Goal: Task Accomplishment & Management: Complete application form

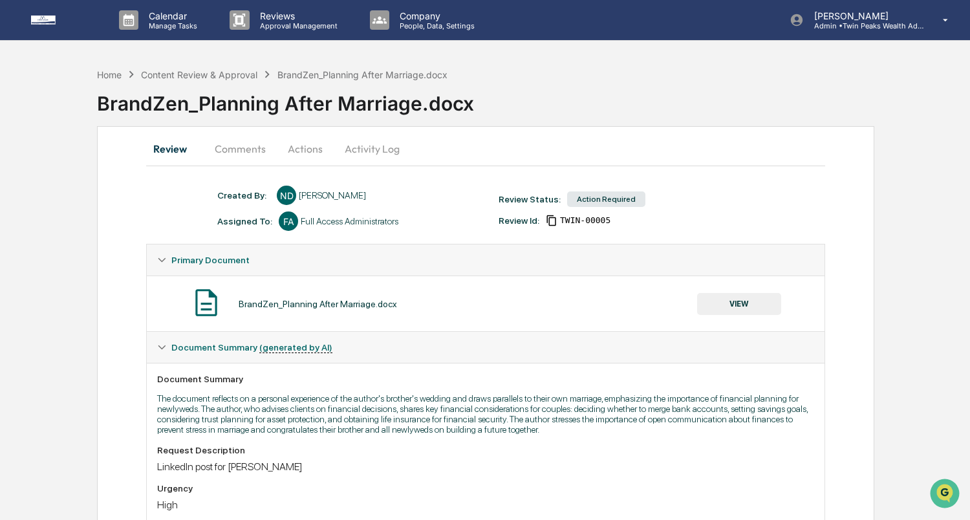
click at [747, 308] on button "VIEW" at bounding box center [739, 304] width 84 height 22
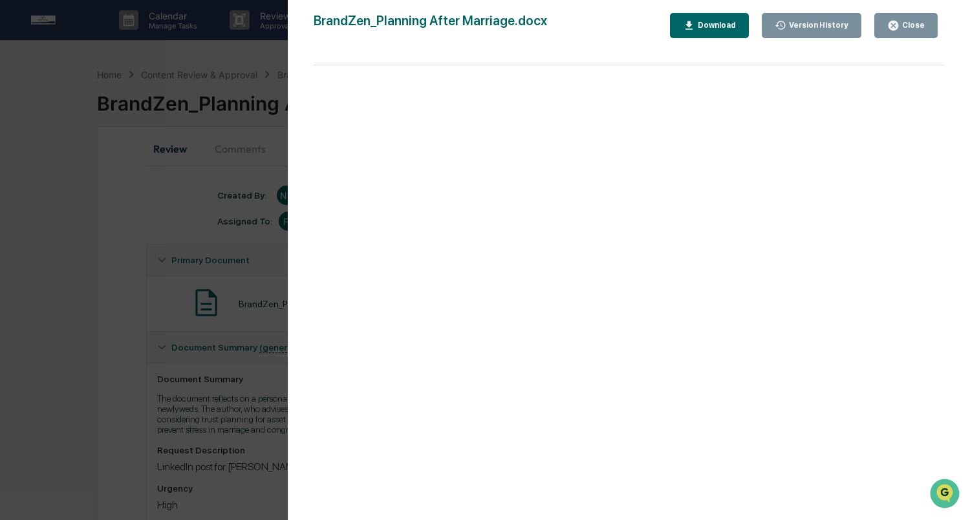
click at [723, 30] on div "Download" at bounding box center [709, 25] width 53 height 12
click at [223, 157] on div "Version History 09/15/2025, 03:49 PM Niki Desai 09/11/2025, 09:36 PM Lindsay Ri…" at bounding box center [485, 260] width 970 height 520
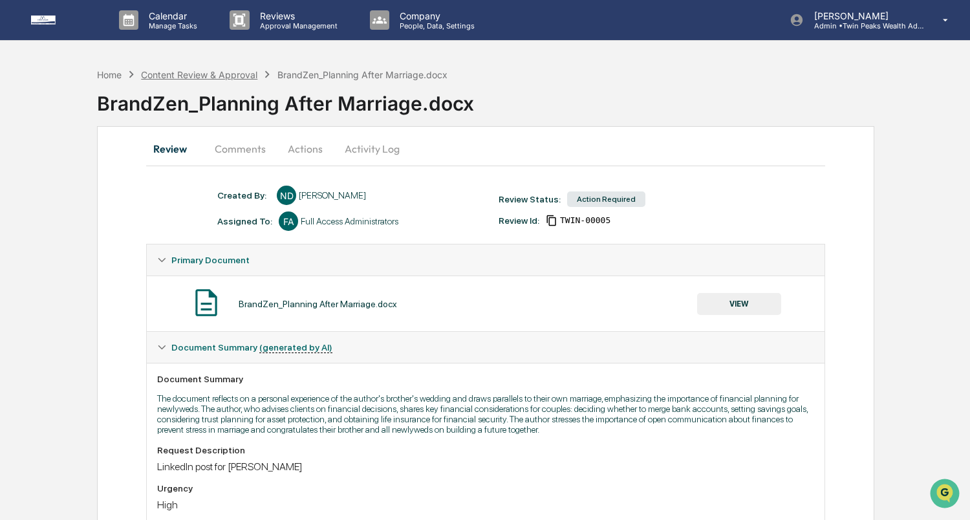
click at [219, 72] on div "Content Review & Approval" at bounding box center [199, 74] width 116 height 11
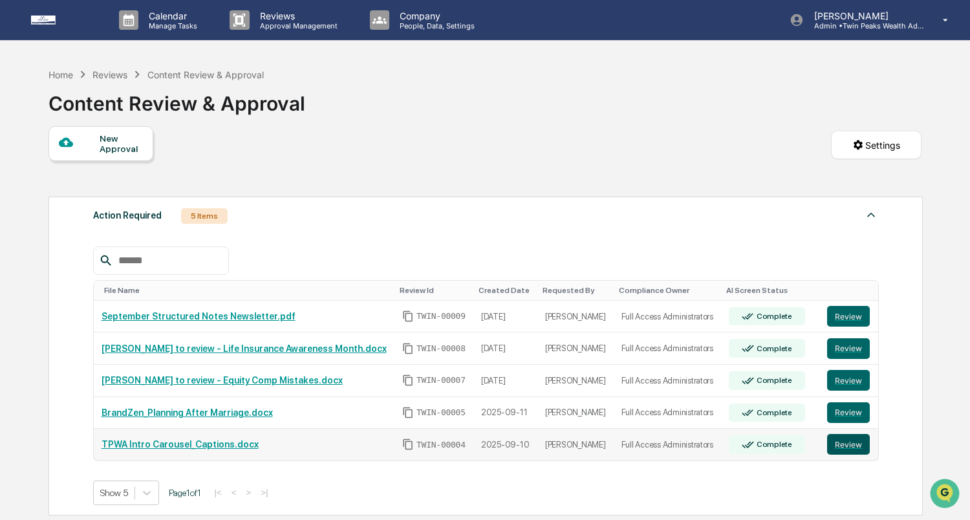
click at [847, 444] on button "Review" at bounding box center [848, 444] width 43 height 21
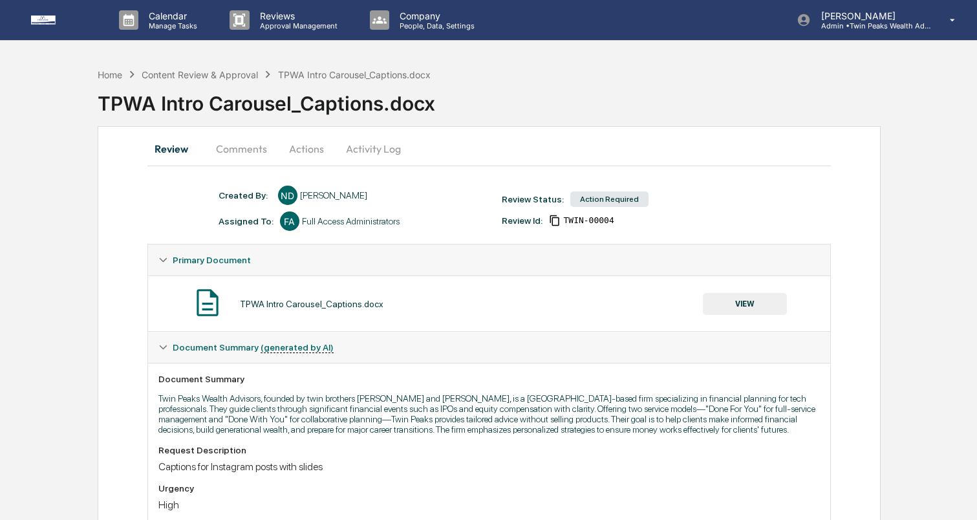
click at [363, 144] on button "Activity Log" at bounding box center [374, 148] width 76 height 31
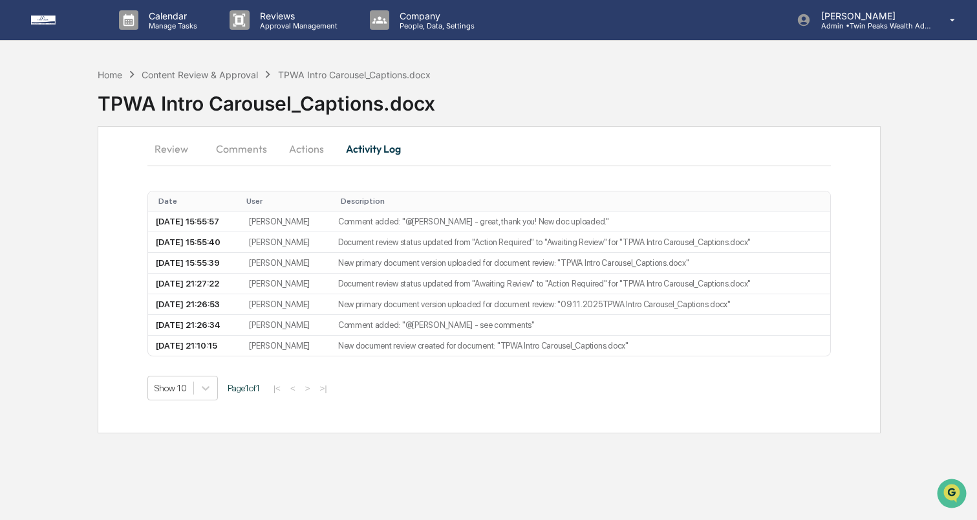
click at [300, 147] on button "Actions" at bounding box center [307, 148] width 58 height 31
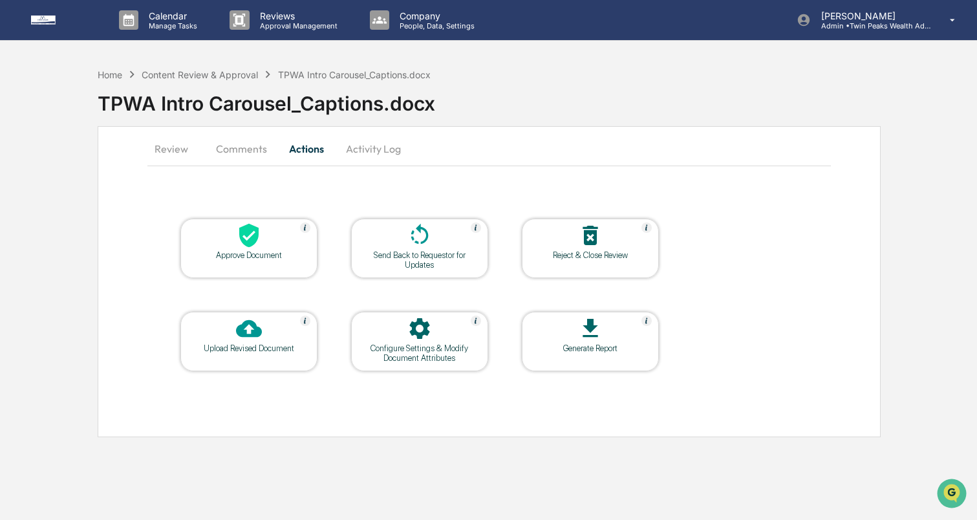
click at [365, 153] on button "Activity Log" at bounding box center [374, 148] width 76 height 31
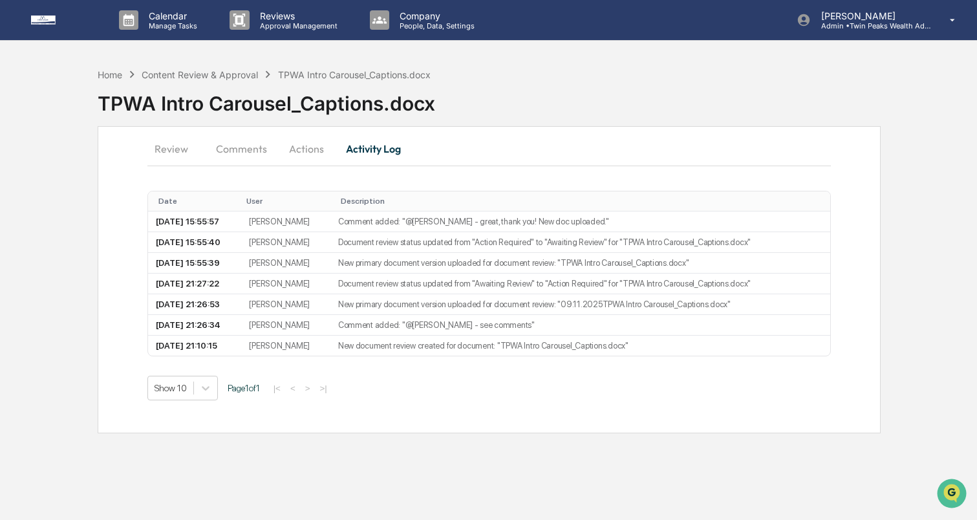
click at [301, 145] on button "Actions" at bounding box center [307, 148] width 58 height 31
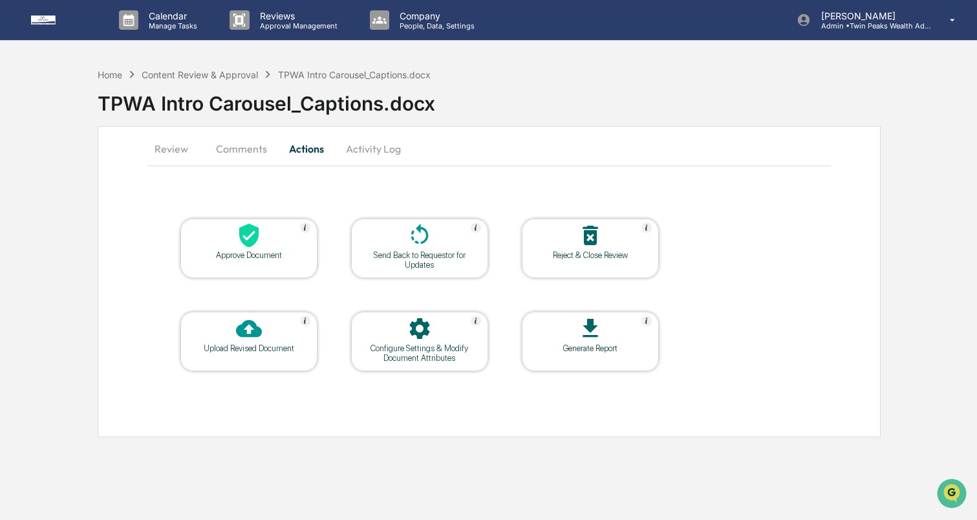
click at [359, 149] on button "Activity Log" at bounding box center [374, 148] width 76 height 31
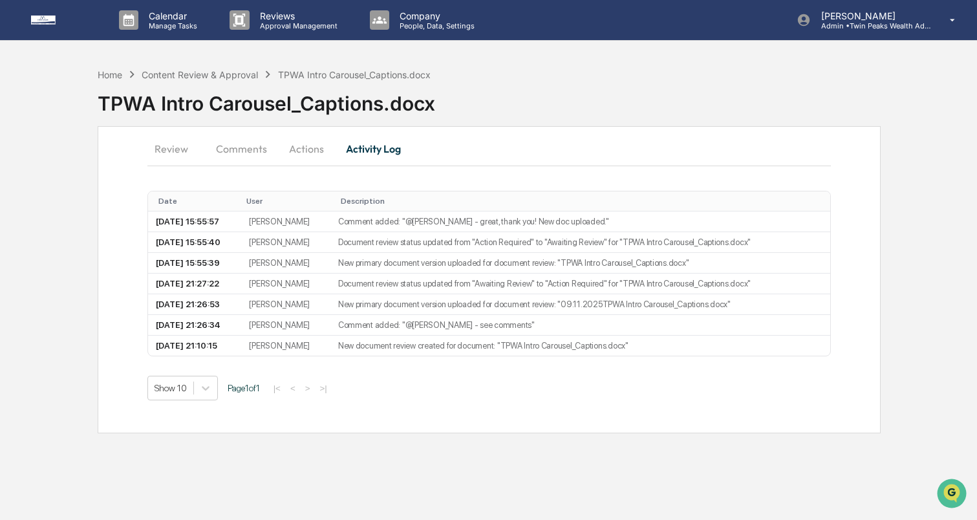
click at [174, 140] on button "Review" at bounding box center [176, 148] width 58 height 31
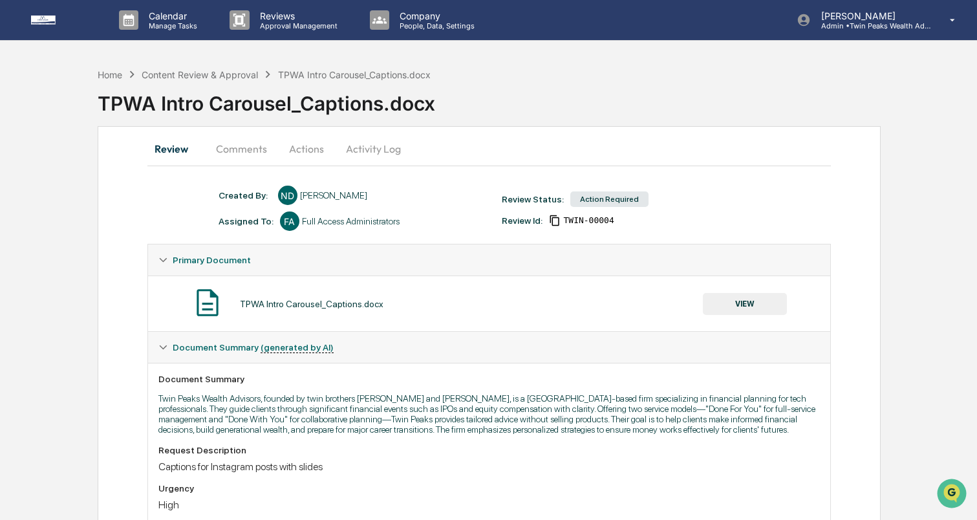
click at [759, 303] on button "VIEW" at bounding box center [745, 304] width 84 height 22
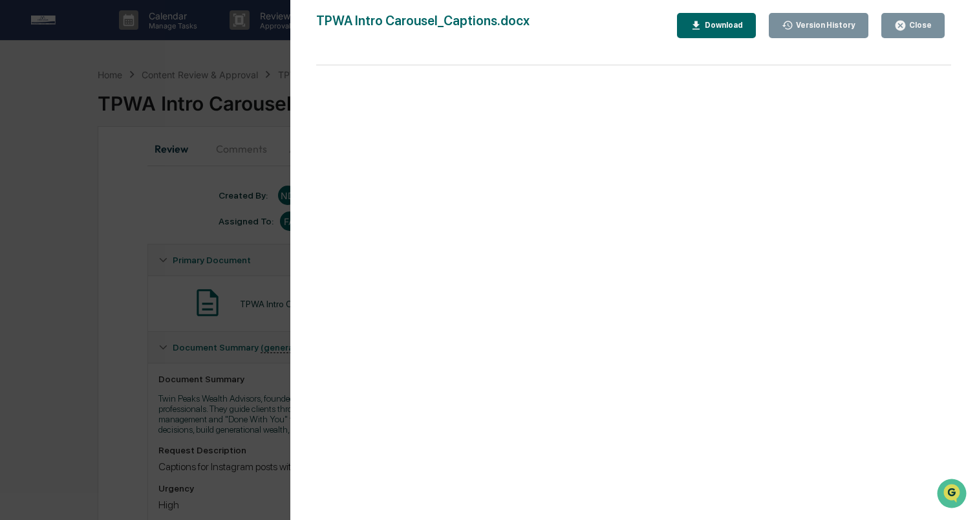
click at [836, 19] on div "Version History" at bounding box center [819, 25] width 74 height 12
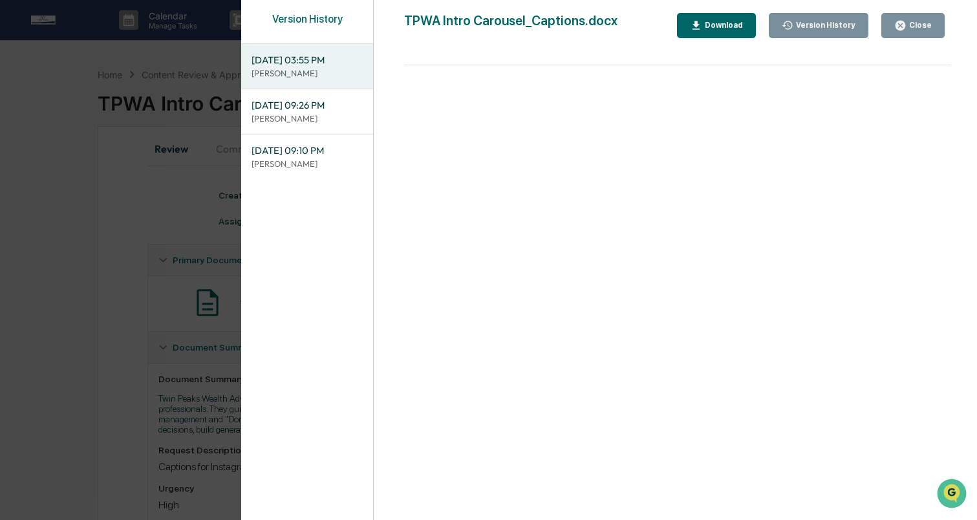
click at [728, 32] on button "Download" at bounding box center [716, 25] width 79 height 25
click at [301, 107] on span "09/11/2025, 09:26 PM" at bounding box center [307, 105] width 111 height 14
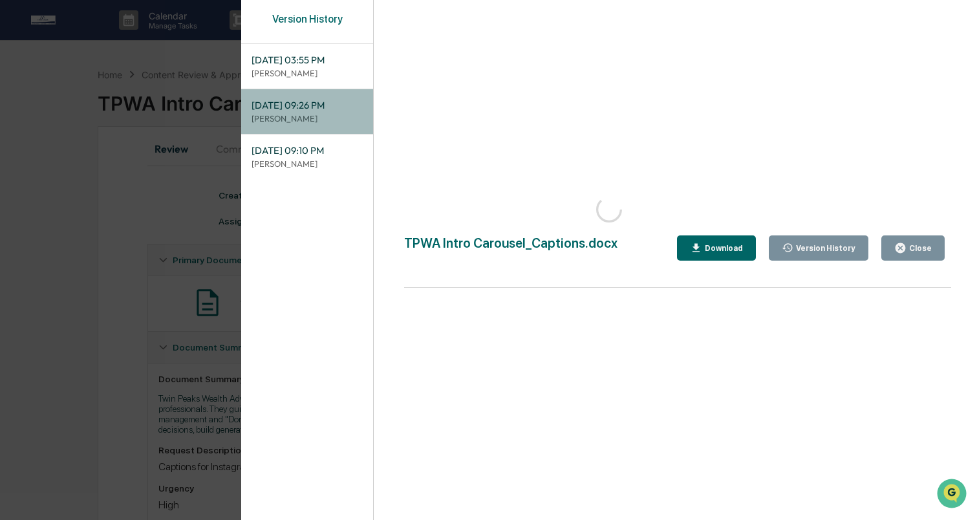
click at [301, 107] on span "09/11/2025, 09:26 PM" at bounding box center [307, 105] width 111 height 14
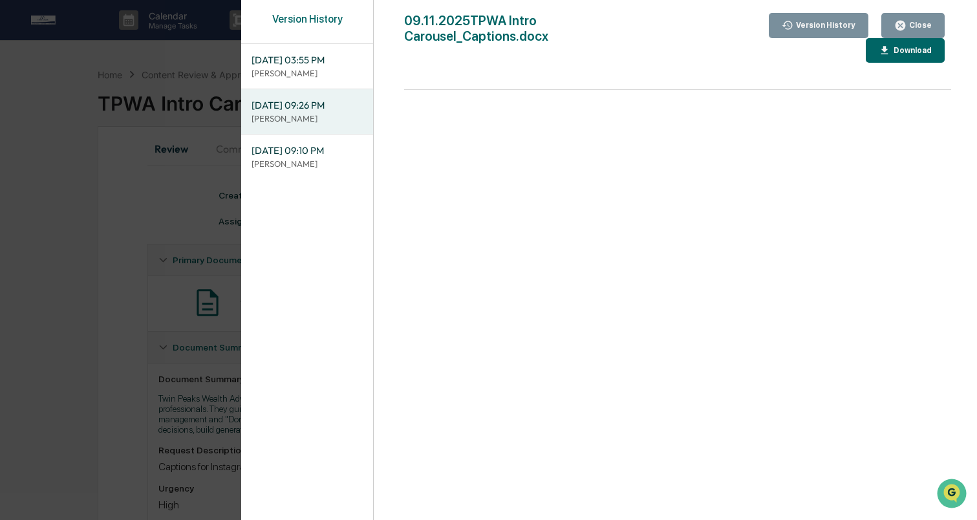
click at [903, 56] on div "Download" at bounding box center [905, 51] width 53 height 12
click at [166, 171] on div "Version History 09/15/2025, 03:55 PM Niki Desai 09/11/2025, 09:26 PM Lindsay Ri…" at bounding box center [485, 260] width 970 height 520
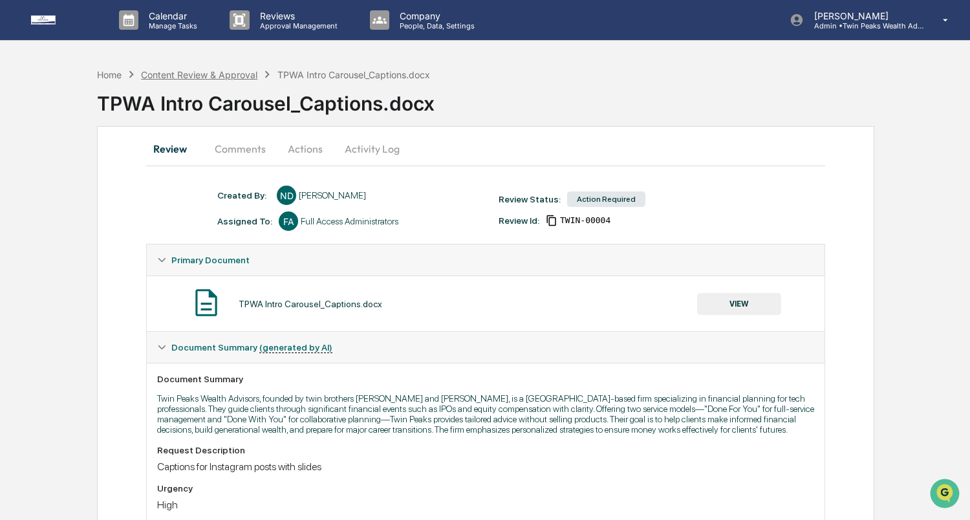
click at [195, 72] on div "Content Review & Approval" at bounding box center [199, 74] width 116 height 11
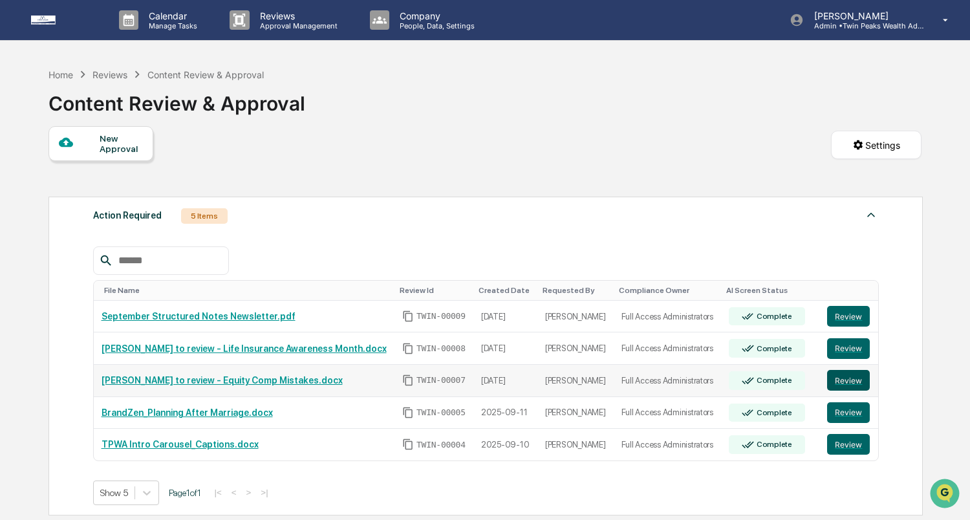
click at [849, 381] on button "Review" at bounding box center [848, 380] width 43 height 21
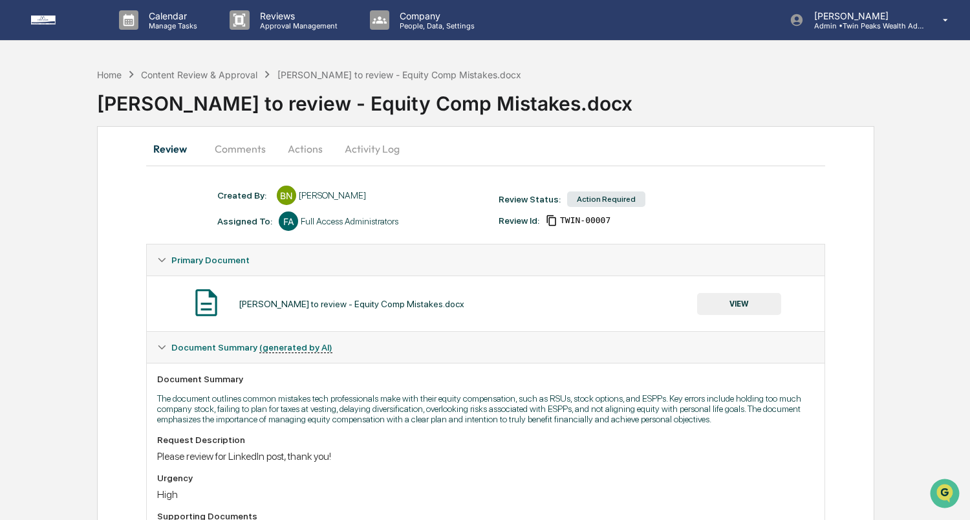
click at [731, 298] on button "VIEW" at bounding box center [739, 304] width 84 height 22
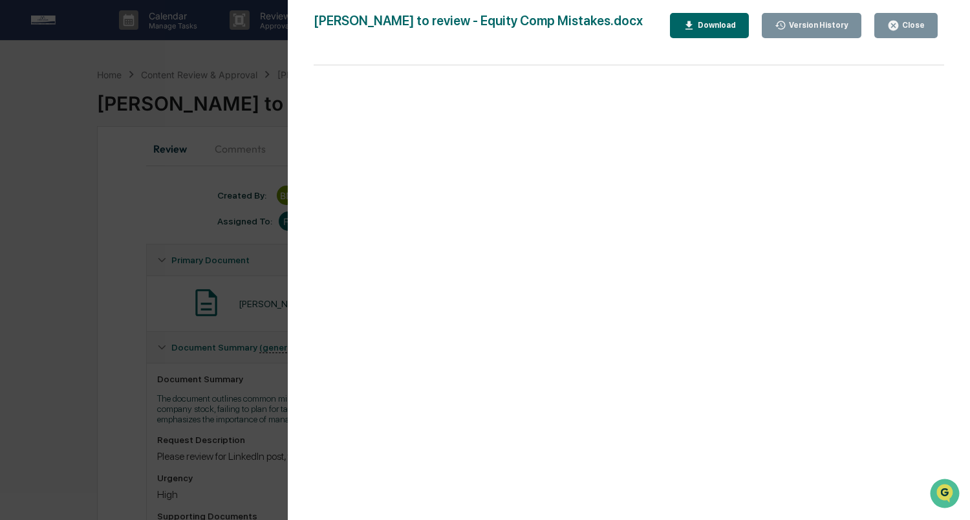
click at [910, 21] on div "Close" at bounding box center [912, 25] width 25 height 9
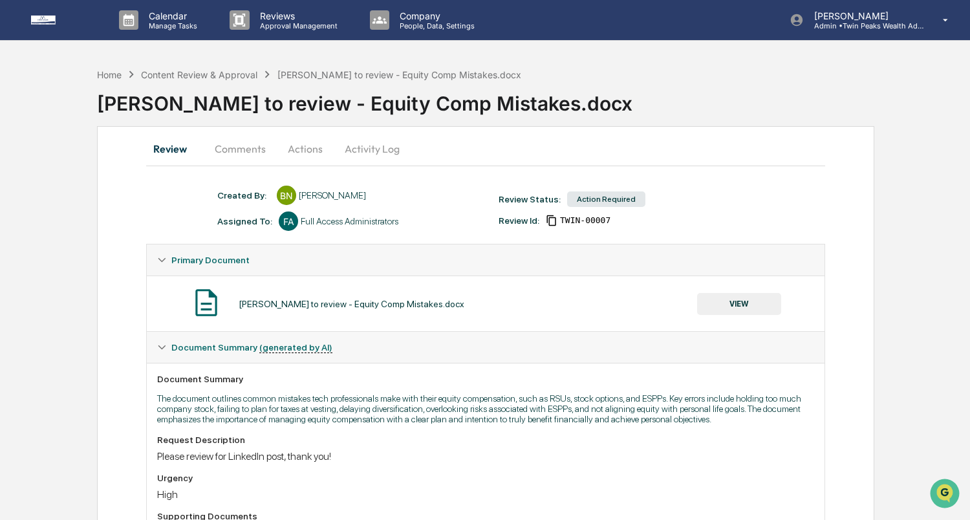
click at [306, 151] on button "Actions" at bounding box center [305, 148] width 58 height 31
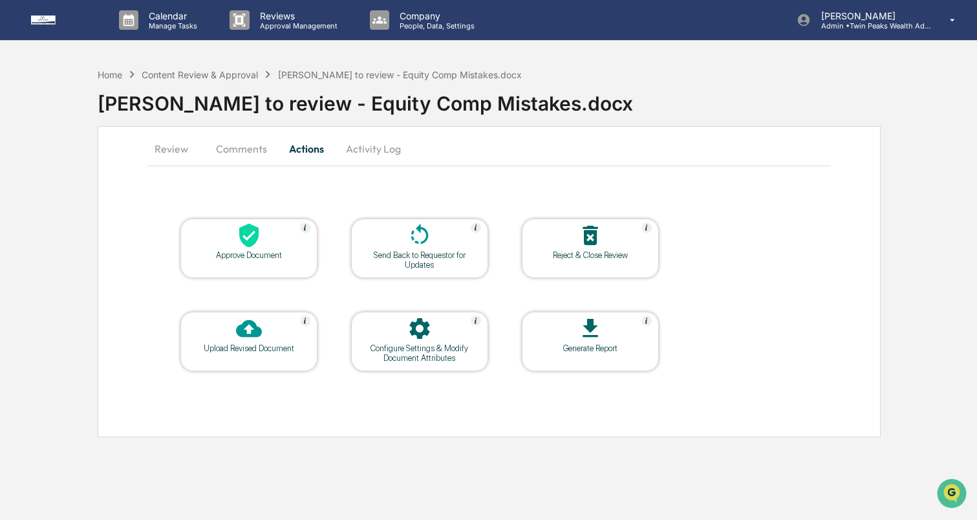
click at [169, 149] on button "Review" at bounding box center [176, 148] width 58 height 31
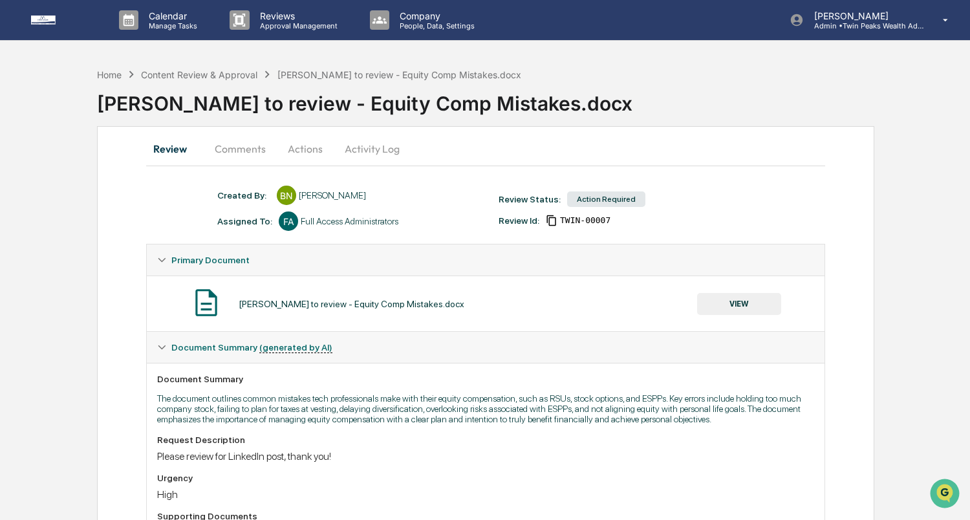
click at [744, 303] on button "VIEW" at bounding box center [739, 304] width 84 height 22
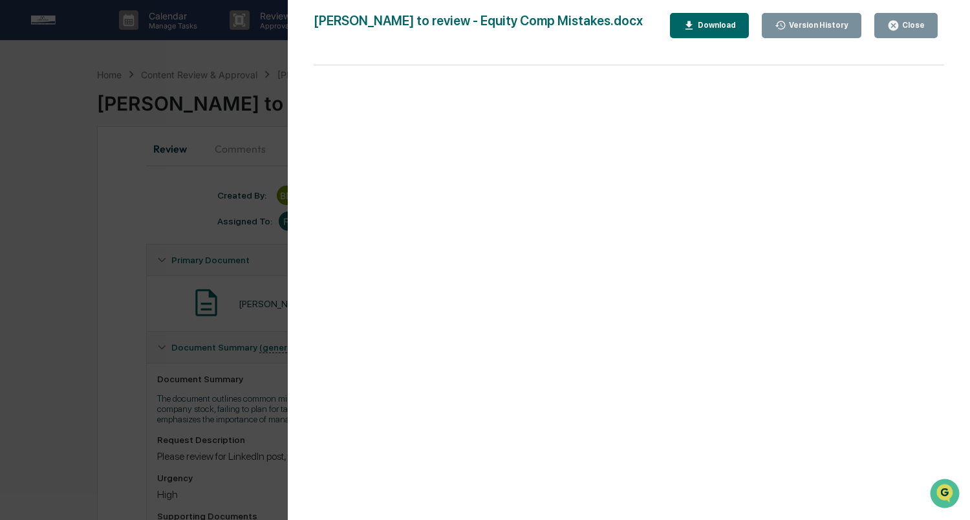
click at [734, 21] on div "Download" at bounding box center [715, 25] width 41 height 9
click at [191, 178] on div "Version History 09/15/2025, 05:02 PM Brian Nguyen Brian to review - Equity Comp…" at bounding box center [485, 260] width 970 height 520
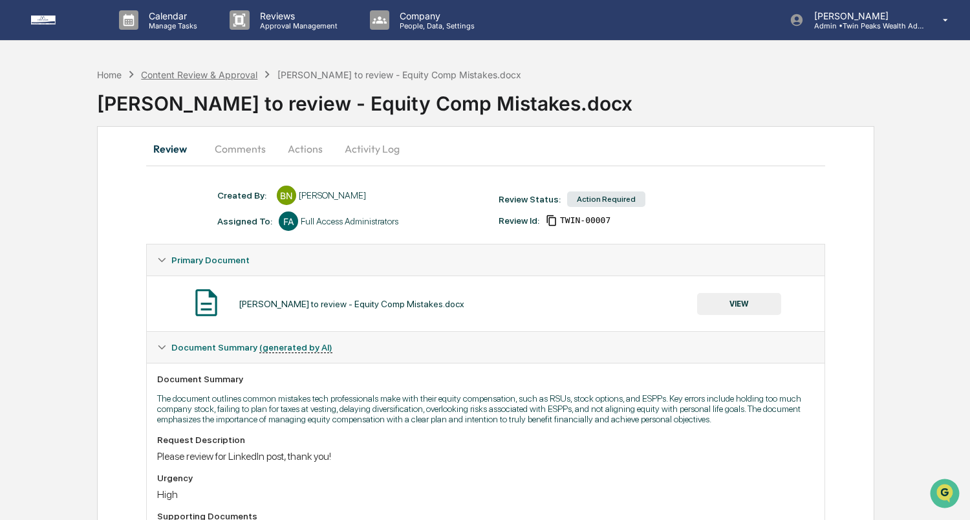
click at [217, 71] on div "Content Review & Approval" at bounding box center [199, 74] width 116 height 11
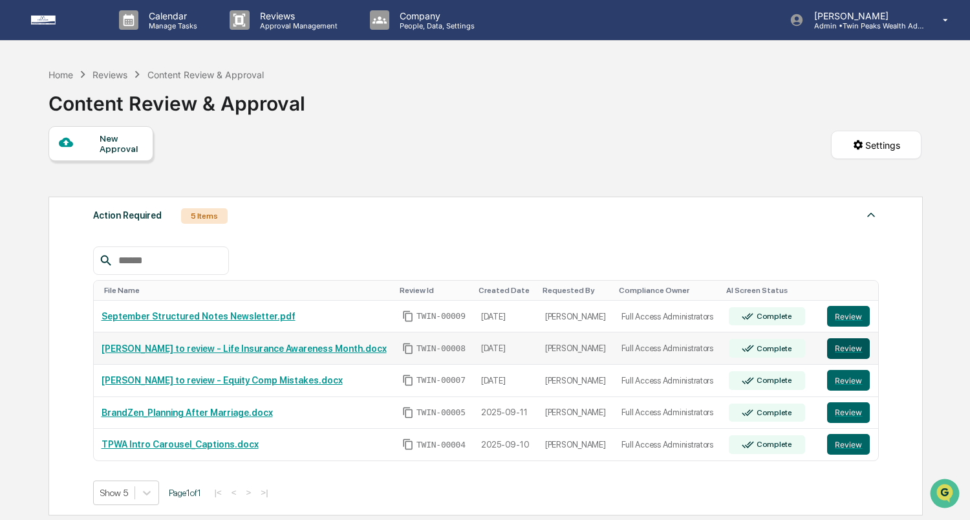
click at [845, 353] on button "Review" at bounding box center [848, 348] width 43 height 21
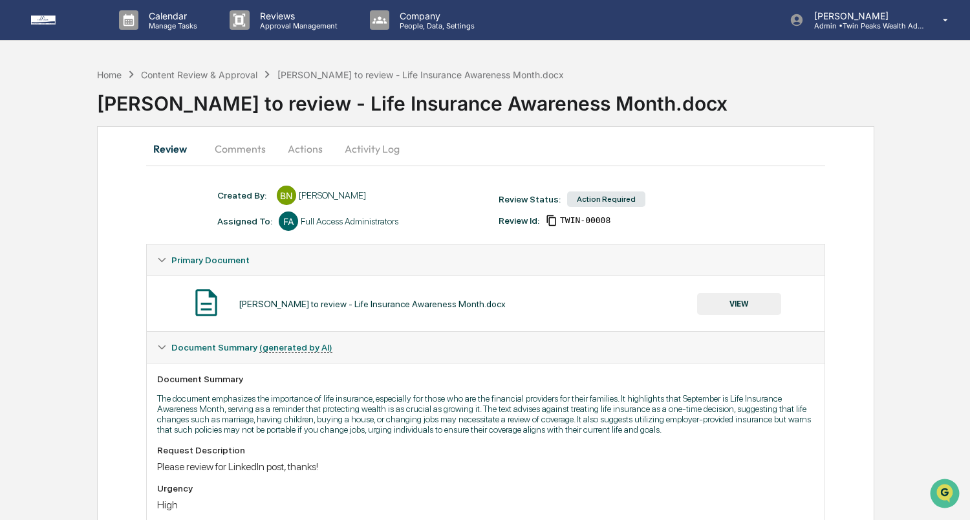
click at [739, 312] on button "VIEW" at bounding box center [739, 304] width 84 height 22
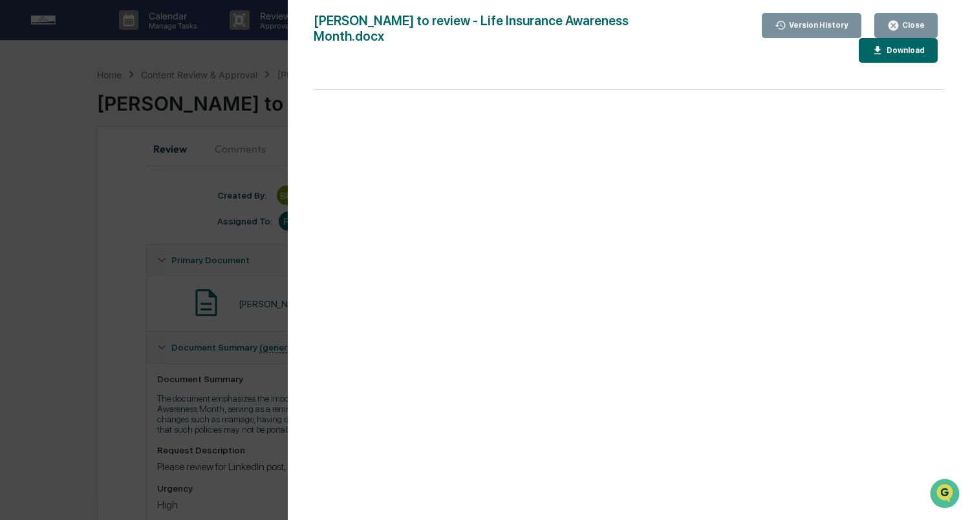
click at [884, 46] on div "Download" at bounding box center [904, 50] width 41 height 9
click at [188, 184] on div "Version History 09/15/2025, 05:02 PM Brian Nguyen Brian to review - Life Insura…" at bounding box center [485, 260] width 970 height 520
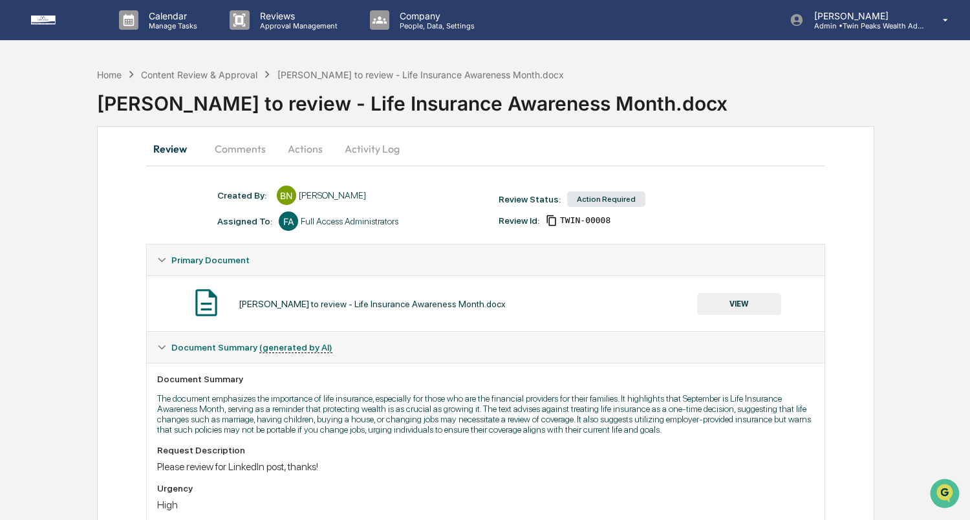
click at [186, 83] on div "[PERSON_NAME] to review - Life Insurance Awareness Month.docx" at bounding box center [533, 99] width 873 height 34
click at [186, 76] on div "Content Review & Approval" at bounding box center [199, 74] width 116 height 11
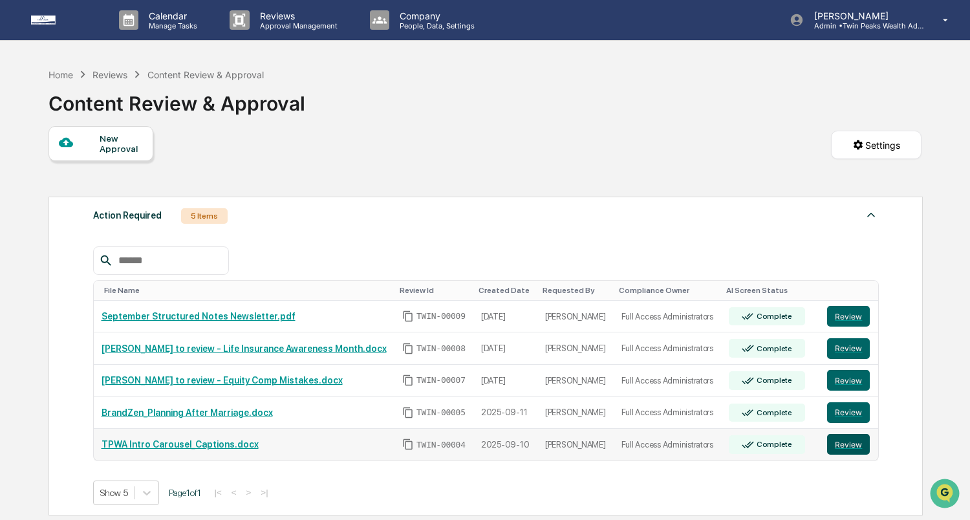
click at [850, 450] on button "Review" at bounding box center [848, 444] width 43 height 21
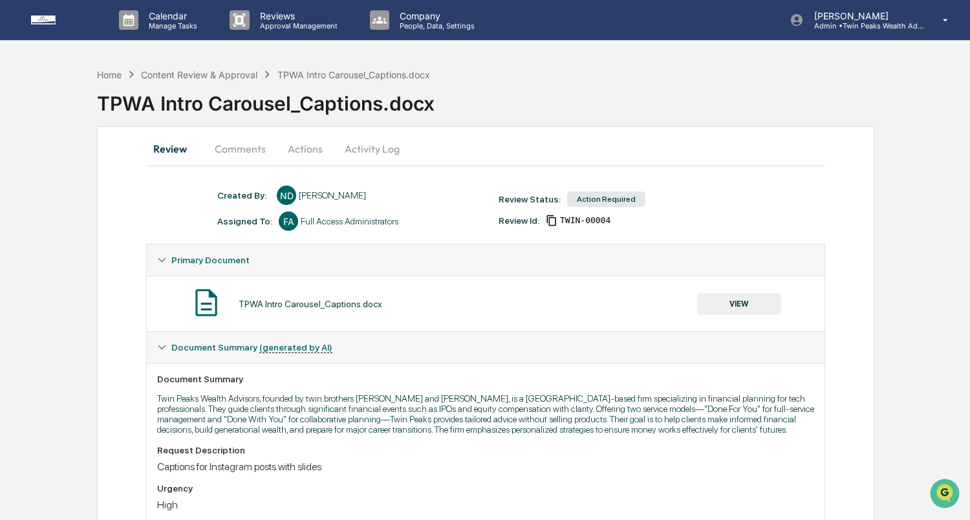
click at [360, 142] on button "Activity Log" at bounding box center [372, 148] width 76 height 31
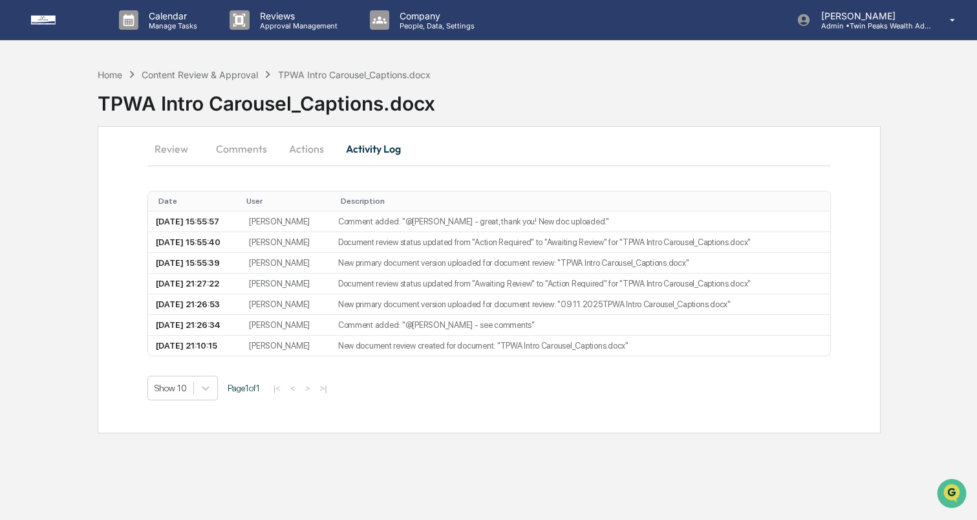
click at [170, 147] on button "Review" at bounding box center [176, 148] width 58 height 31
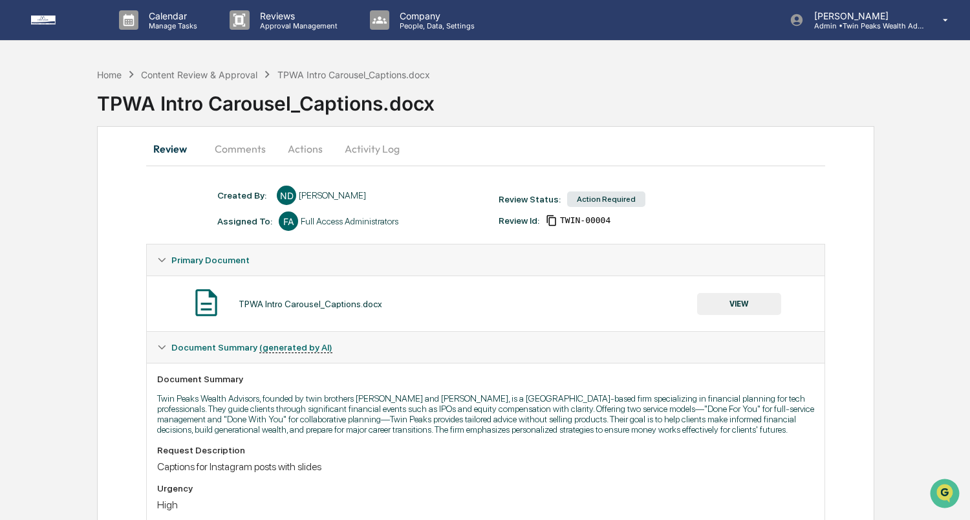
click at [362, 149] on button "Activity Log" at bounding box center [372, 148] width 76 height 31
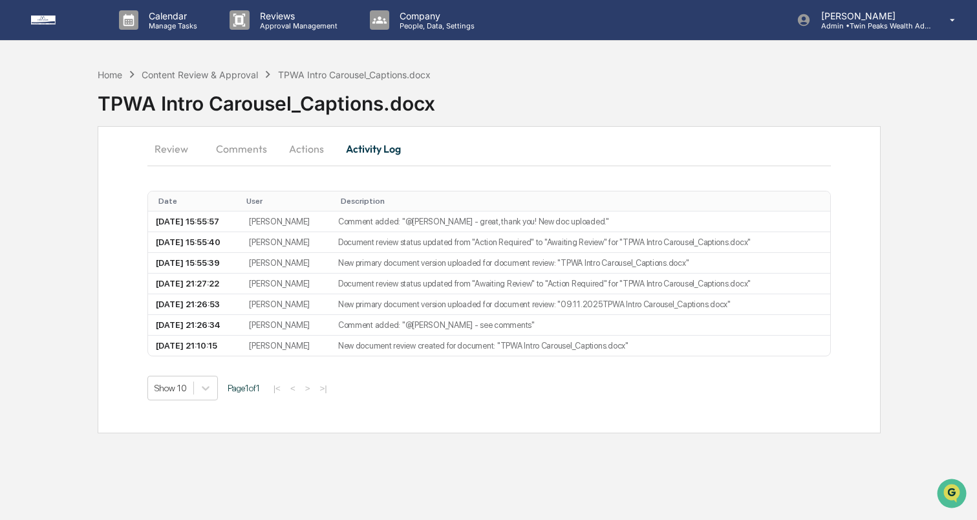
click at [171, 148] on button "Review" at bounding box center [176, 148] width 58 height 31
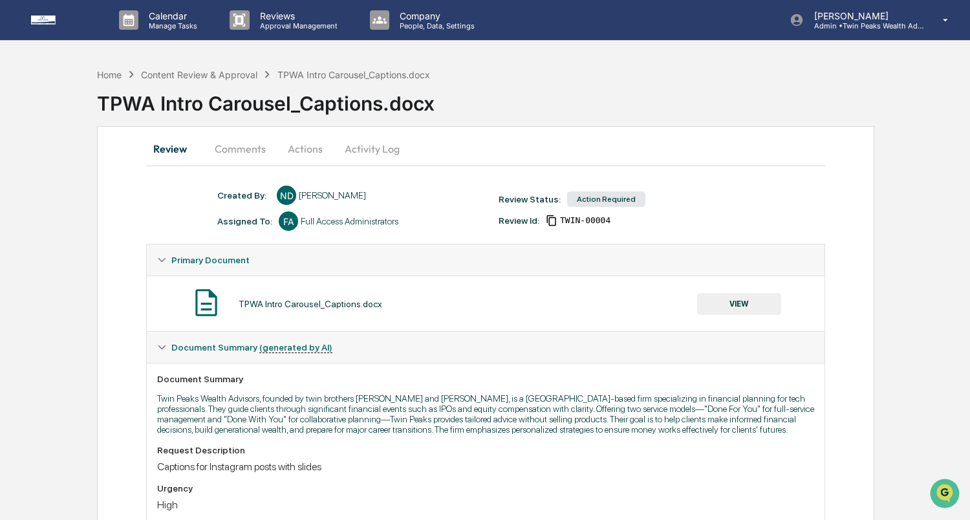
click at [320, 155] on button "Actions" at bounding box center [305, 148] width 58 height 31
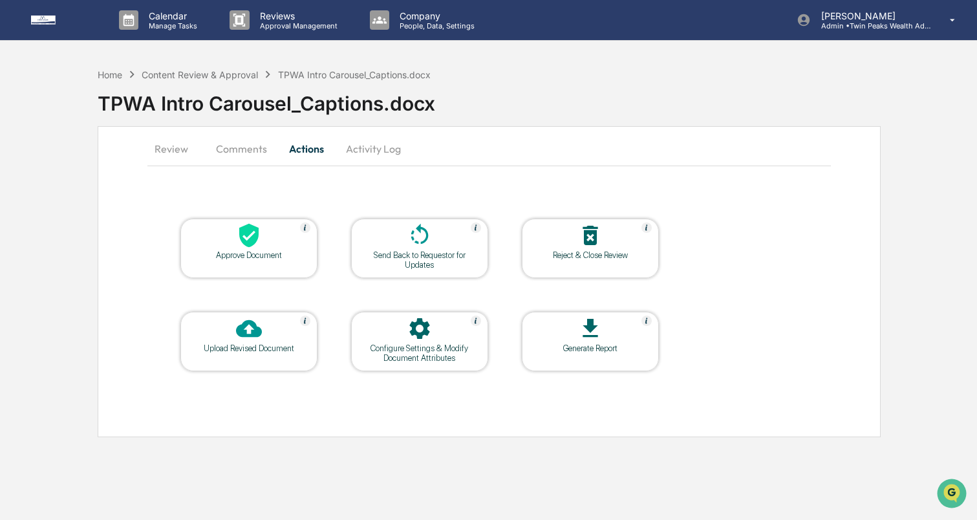
click at [233, 243] on div at bounding box center [248, 237] width 129 height 28
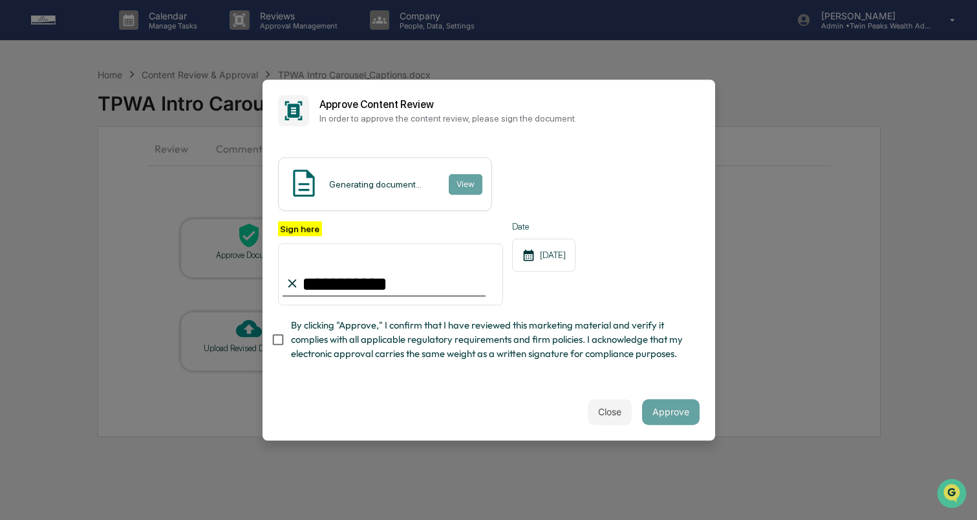
type input "**********"
click at [686, 395] on div "Close Approve" at bounding box center [489, 412] width 453 height 57
click at [681, 405] on button "Approve" at bounding box center [671, 412] width 58 height 26
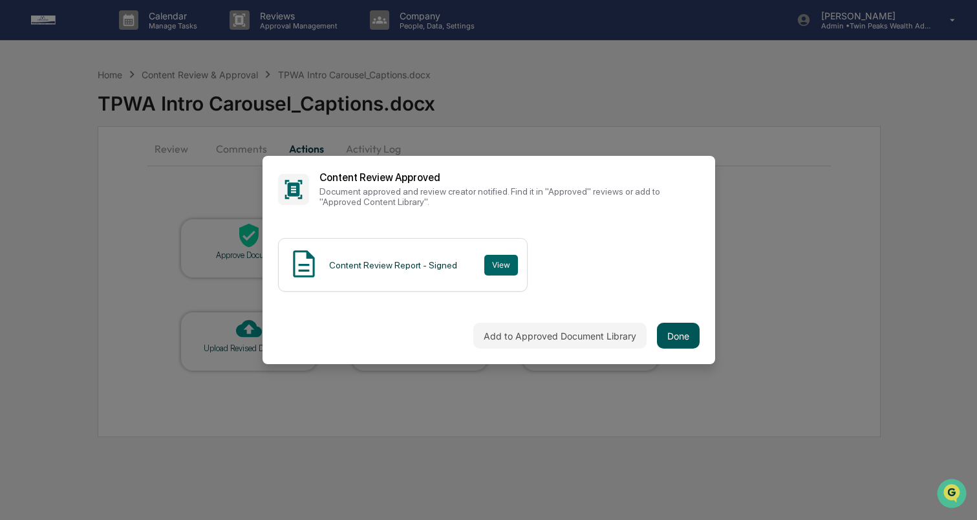
click at [679, 327] on button "Done" at bounding box center [678, 336] width 43 height 26
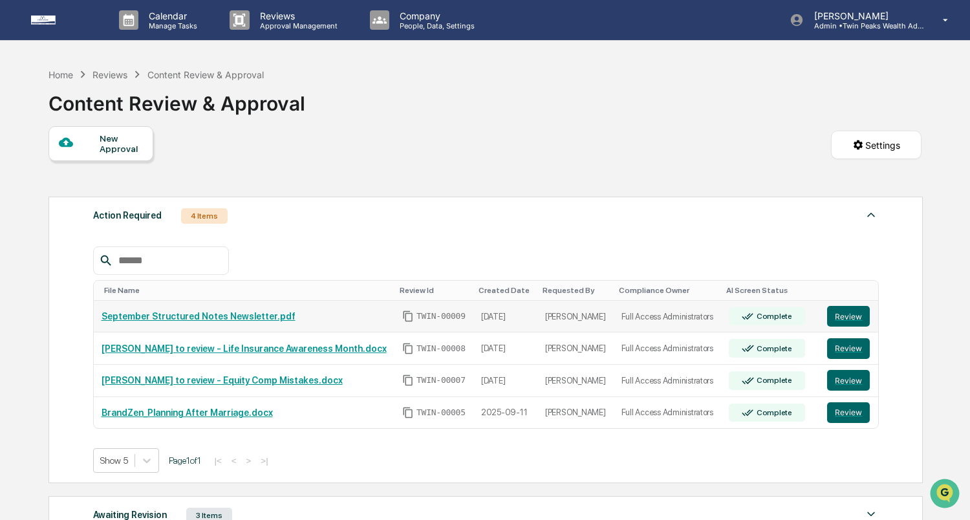
click at [197, 320] on link "September Structured Notes Newsletter.pdf" at bounding box center [199, 316] width 194 height 10
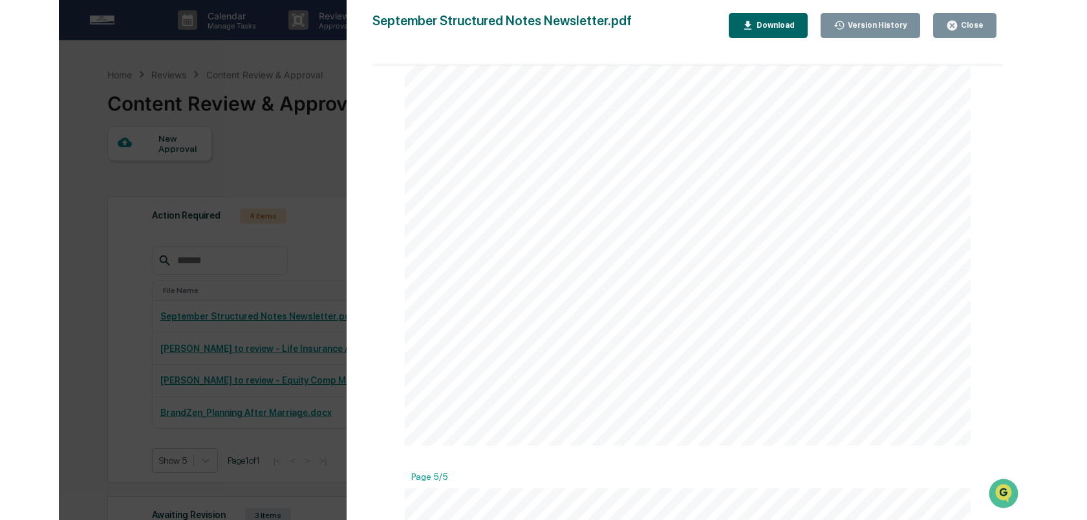
scroll to position [2490, 0]
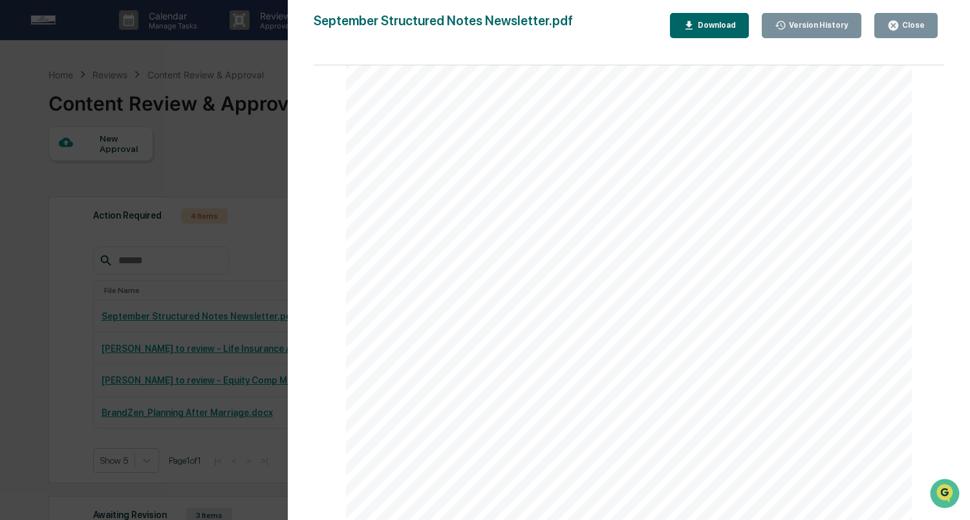
click at [705, 26] on div "Download" at bounding box center [715, 25] width 41 height 9
